Goal: Task Accomplishment & Management: Complete application form

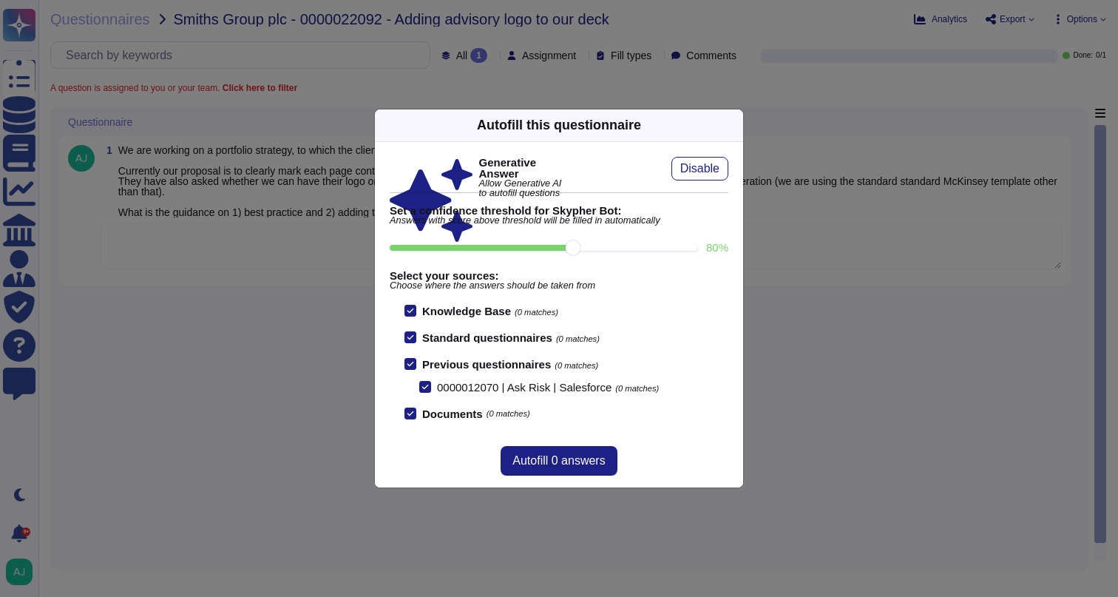
drag, startPoint x: 256, startPoint y: 357, endPoint x: 244, endPoint y: 308, distance: 50.2
click at [256, 356] on div "Autofill this questionnaire Generative Answer Allow Generative AI to autofill q…" at bounding box center [559, 298] width 1118 height 597
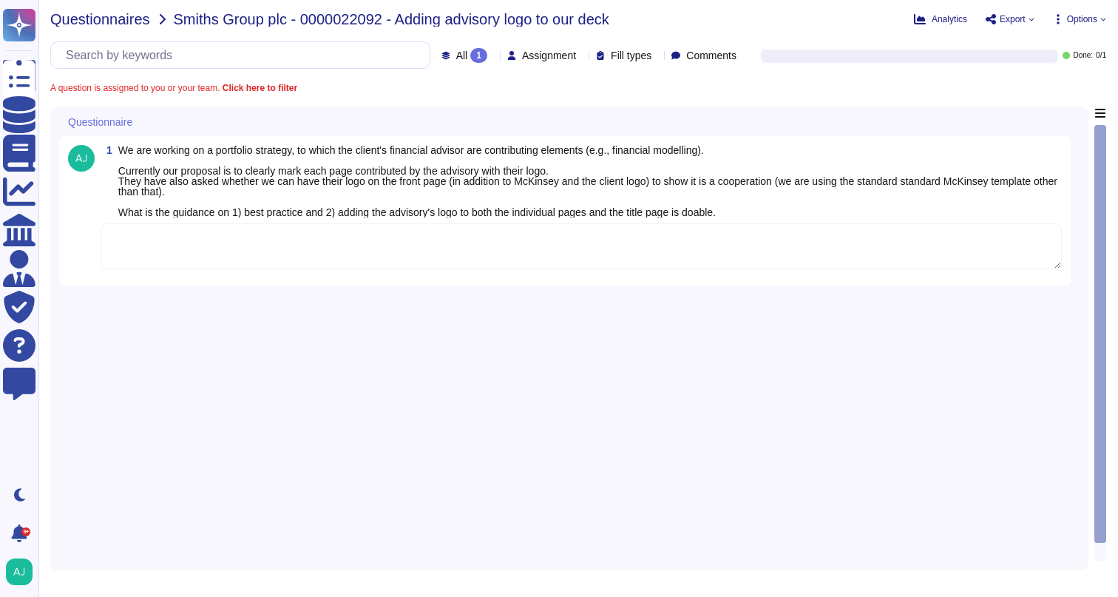
click at [77, 17] on span "Questionnaires" at bounding box center [100, 19] width 100 height 15
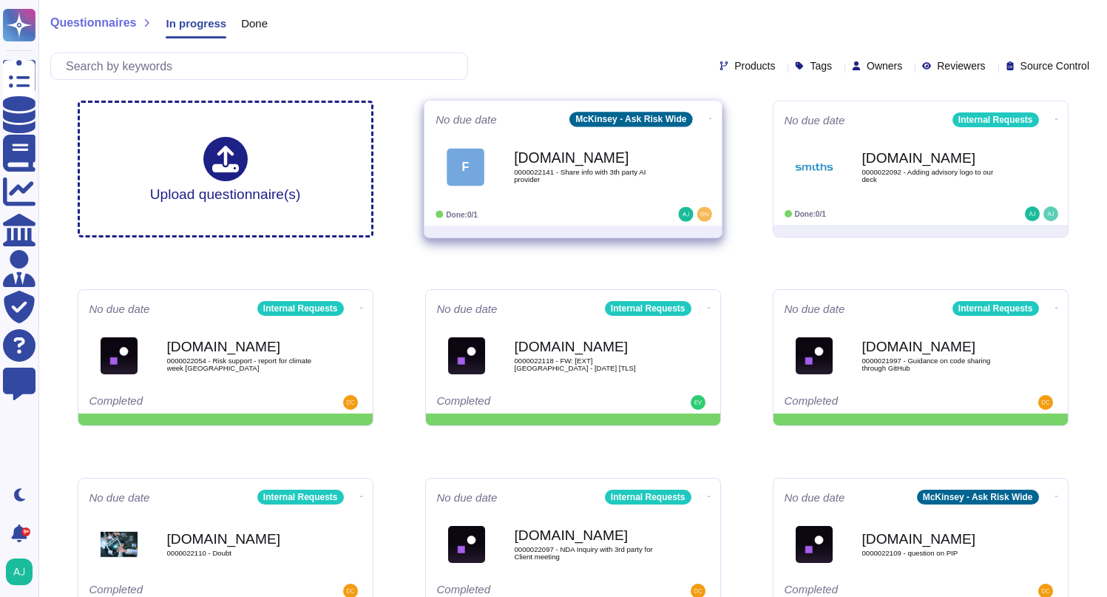
click at [574, 202] on div "F [DOMAIN_NAME] 0000022141 - Share info with 3th party AI provider" at bounding box center [572, 166] width 275 height 75
